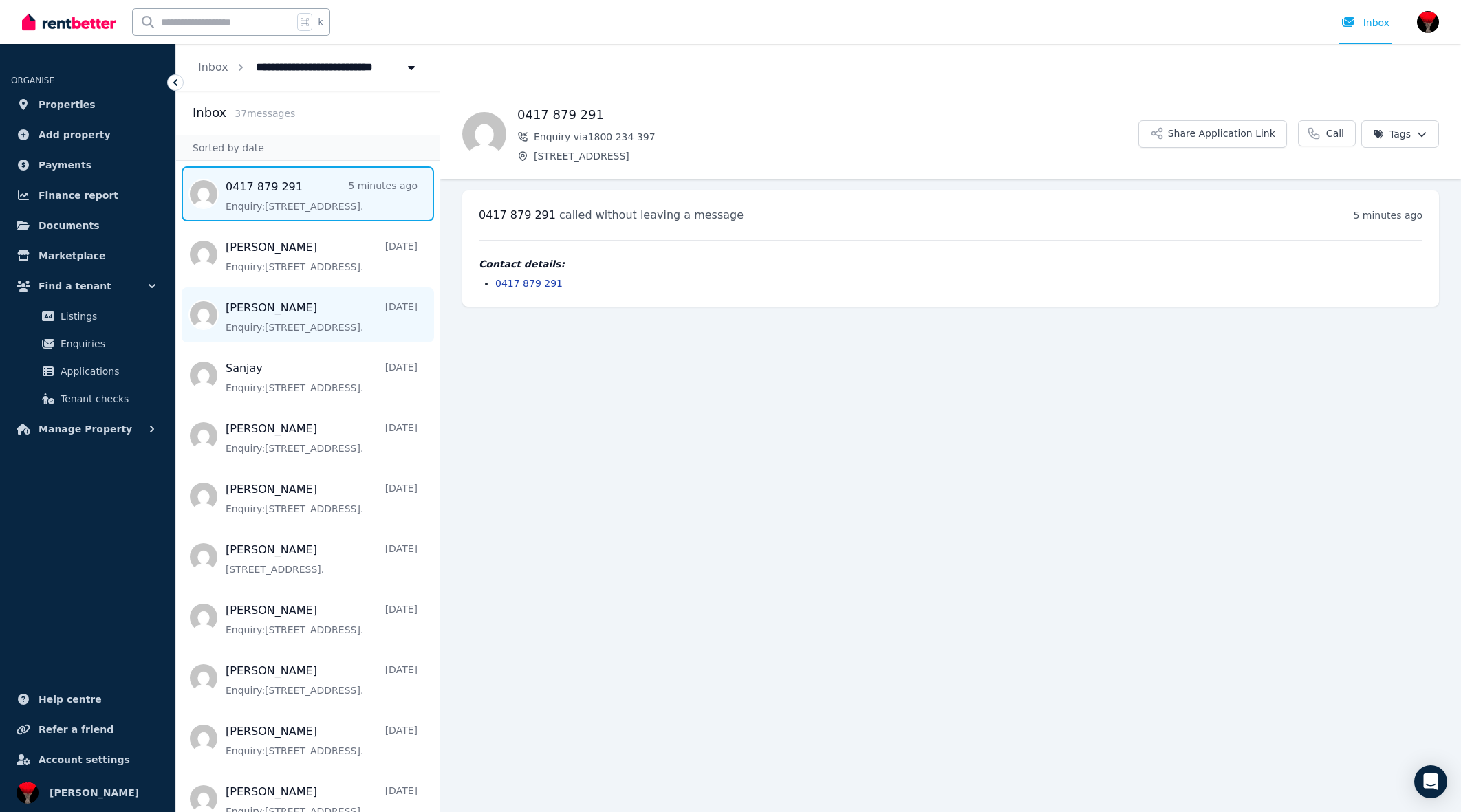
click at [271, 319] on span "Message list" at bounding box center [307, 315] width 263 height 55
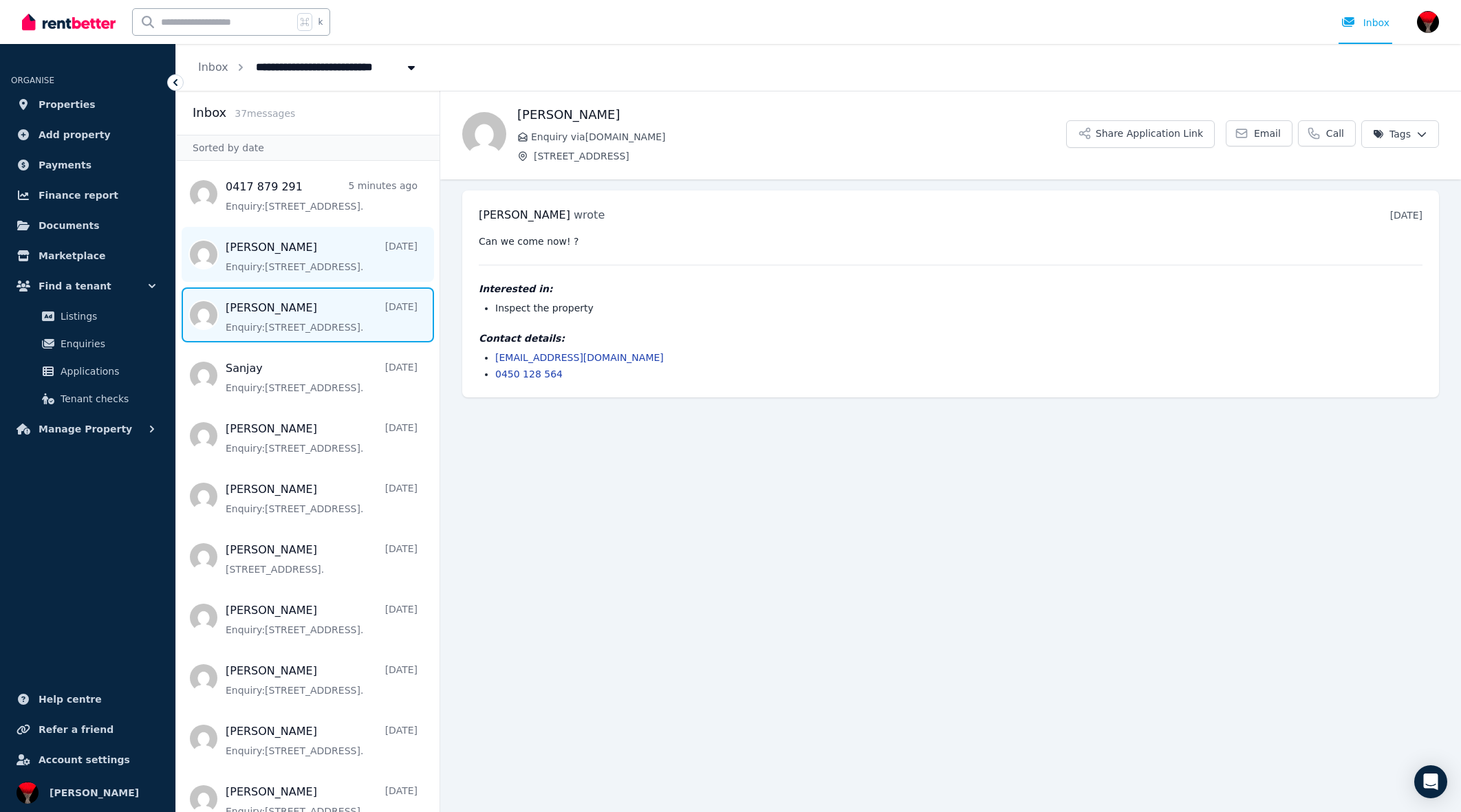
click at [303, 258] on span "Message list" at bounding box center [307, 254] width 263 height 55
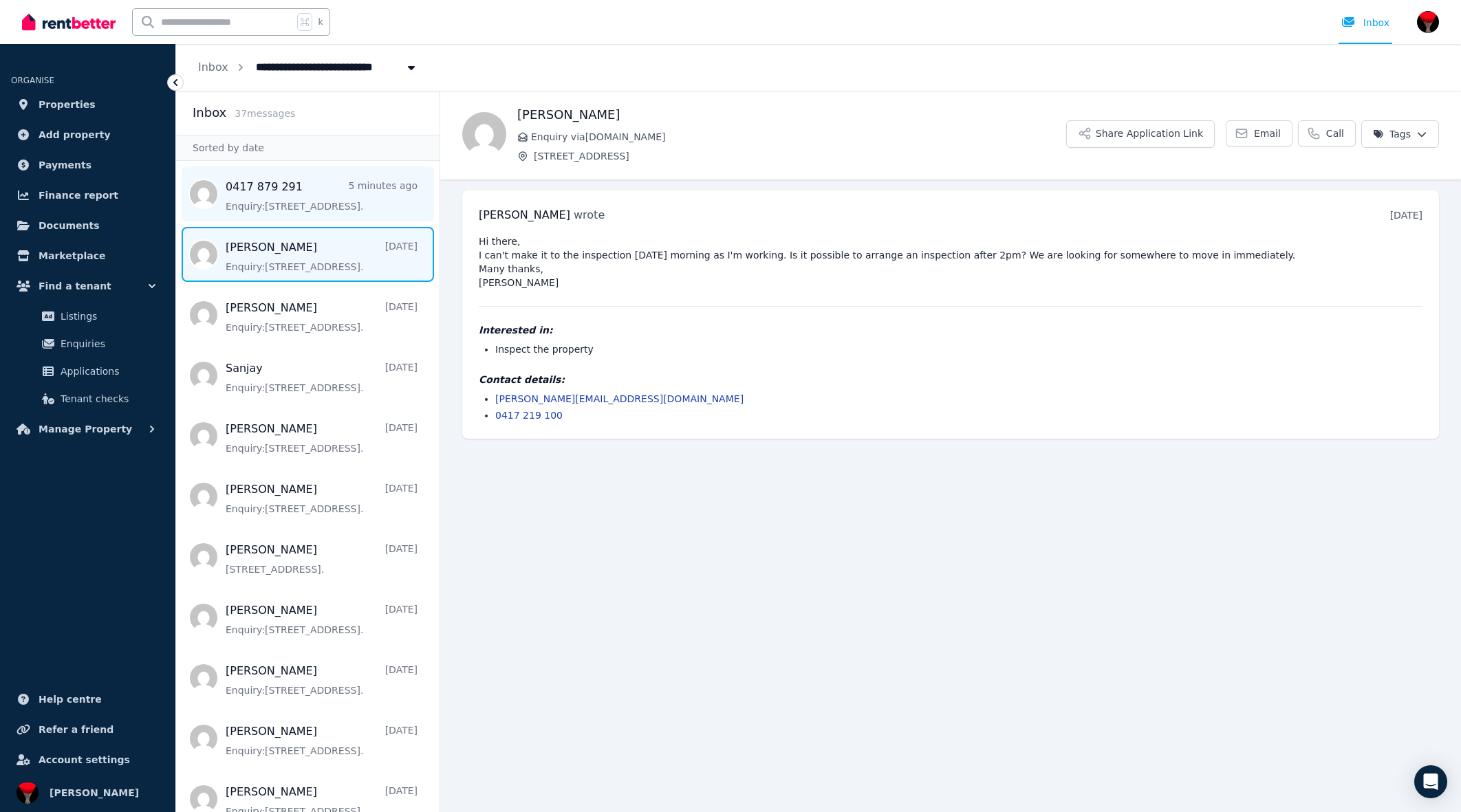
click at [311, 191] on span "Message list" at bounding box center [307, 193] width 263 height 55
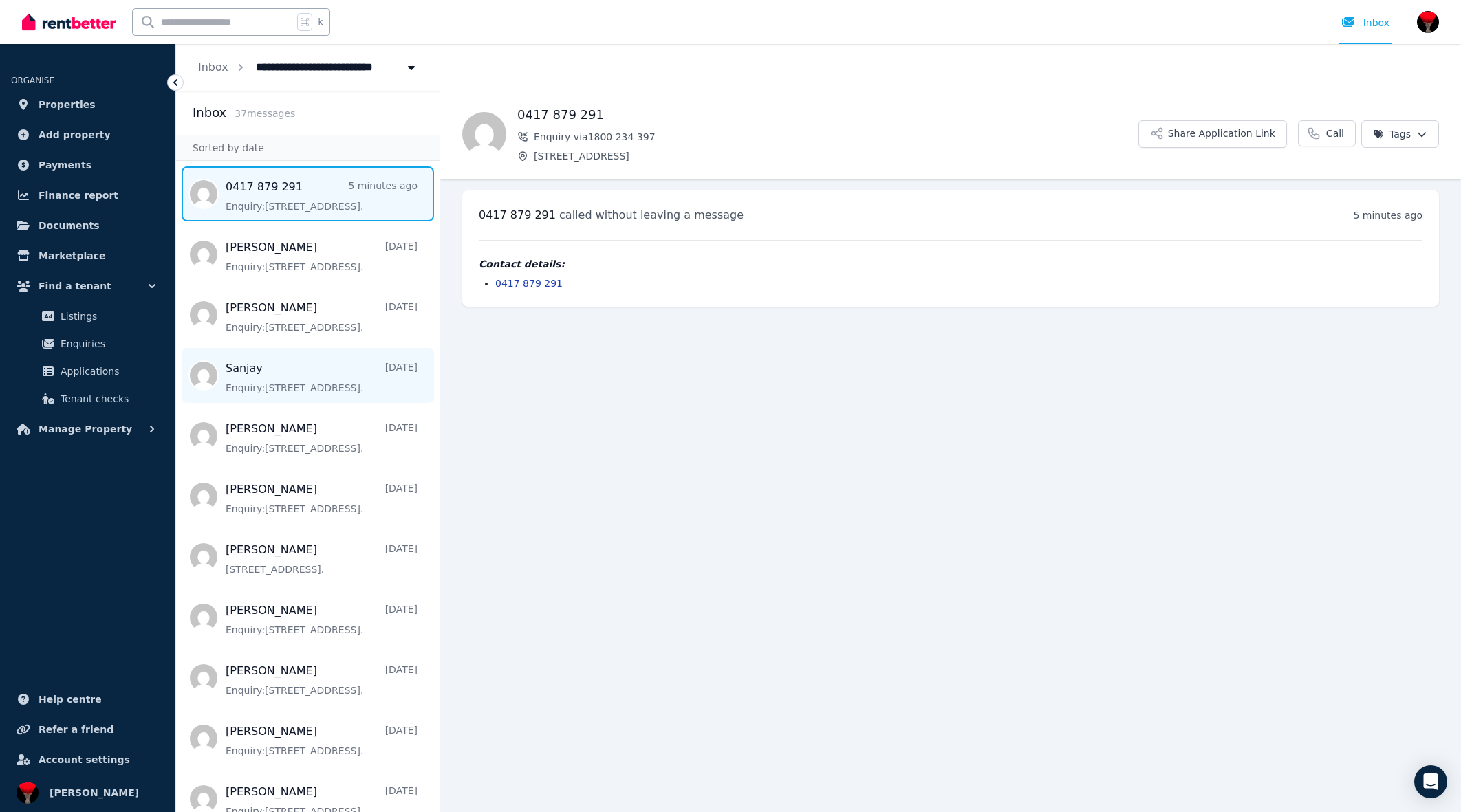
click at [274, 395] on span "Message list" at bounding box center [307, 376] width 263 height 55
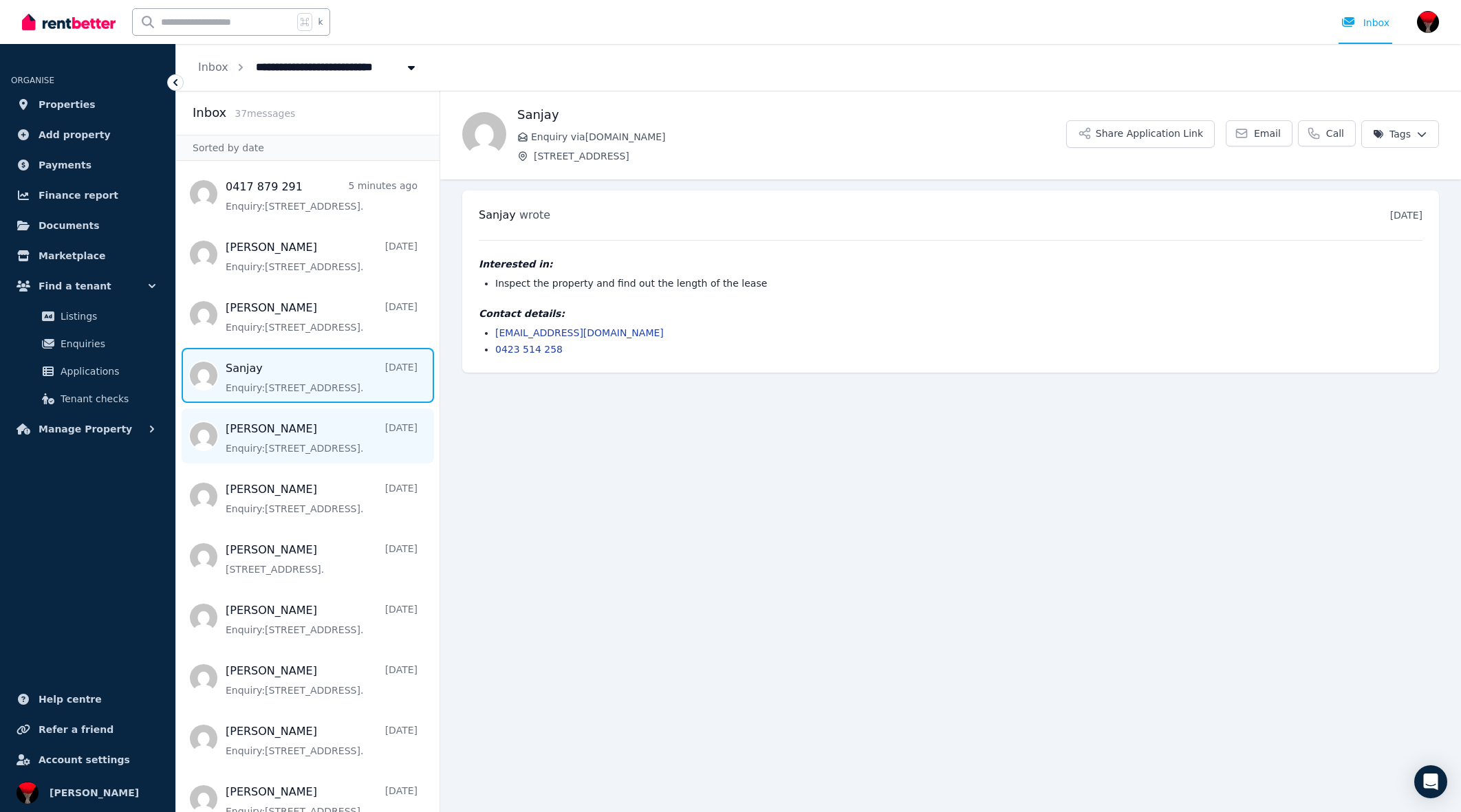
click at [269, 437] on span "Message list" at bounding box center [307, 436] width 263 height 55
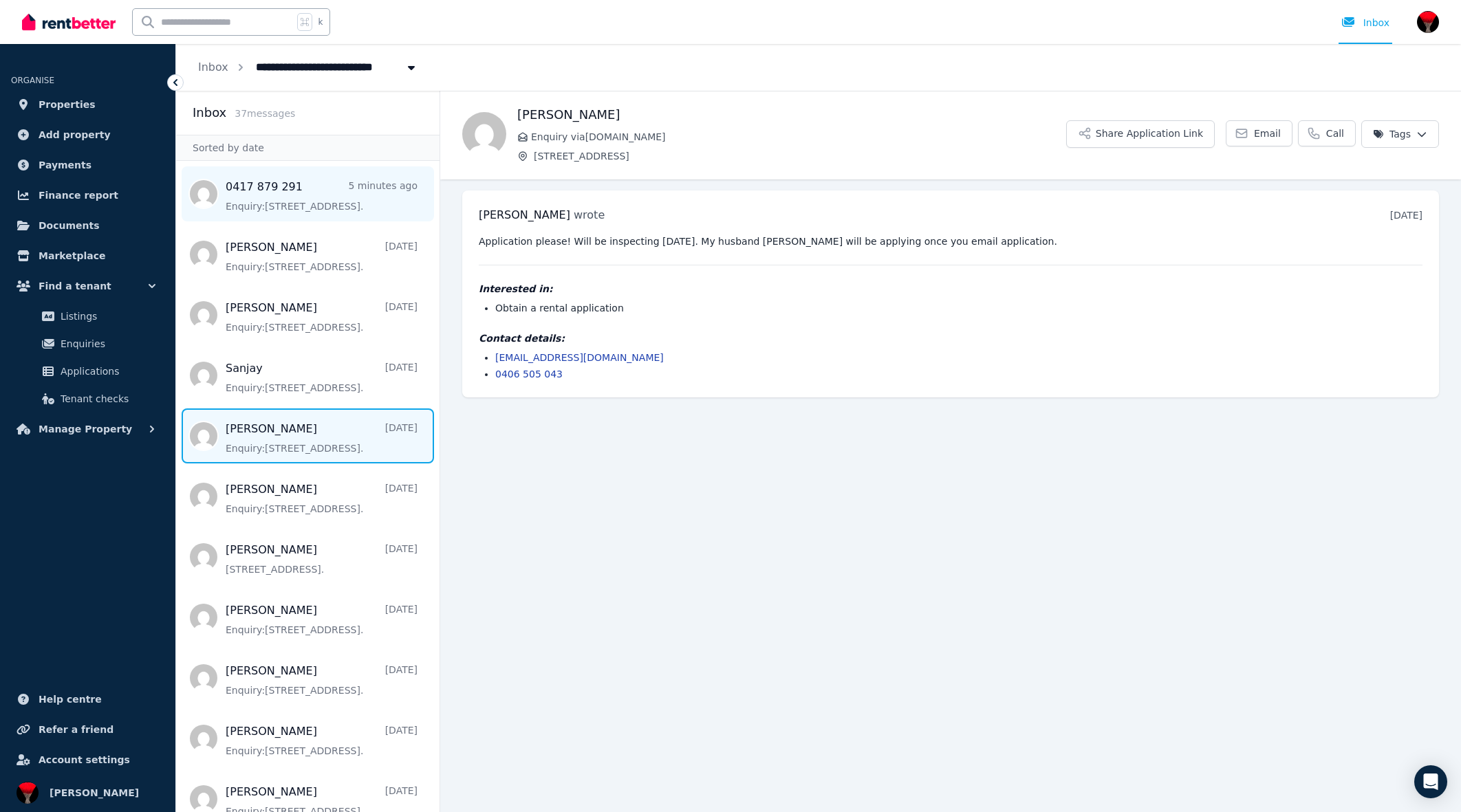
click at [329, 197] on span "Message list" at bounding box center [307, 193] width 263 height 55
